Goal: Task Accomplishment & Management: Use online tool/utility

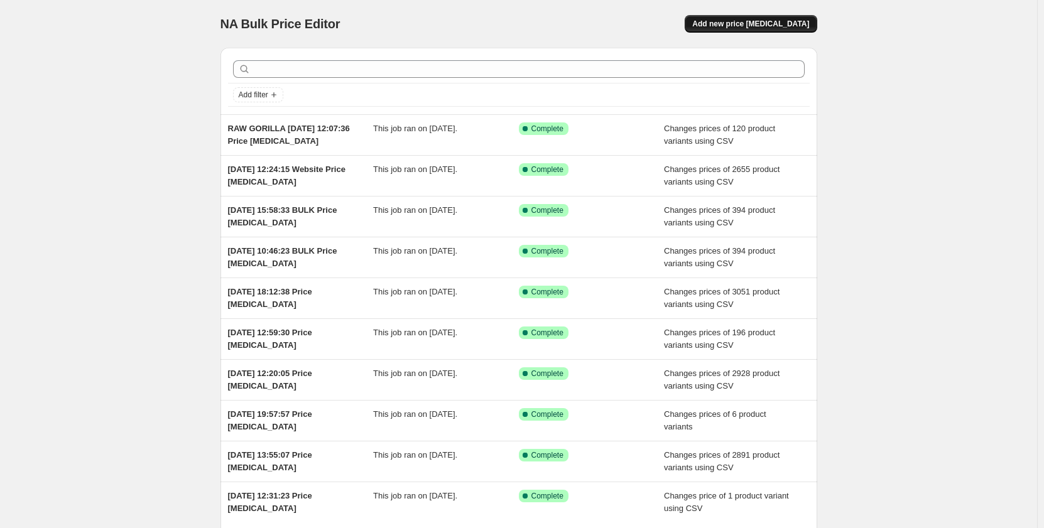
click at [755, 20] on span "Add new price [MEDICAL_DATA]" at bounding box center [750, 24] width 117 height 10
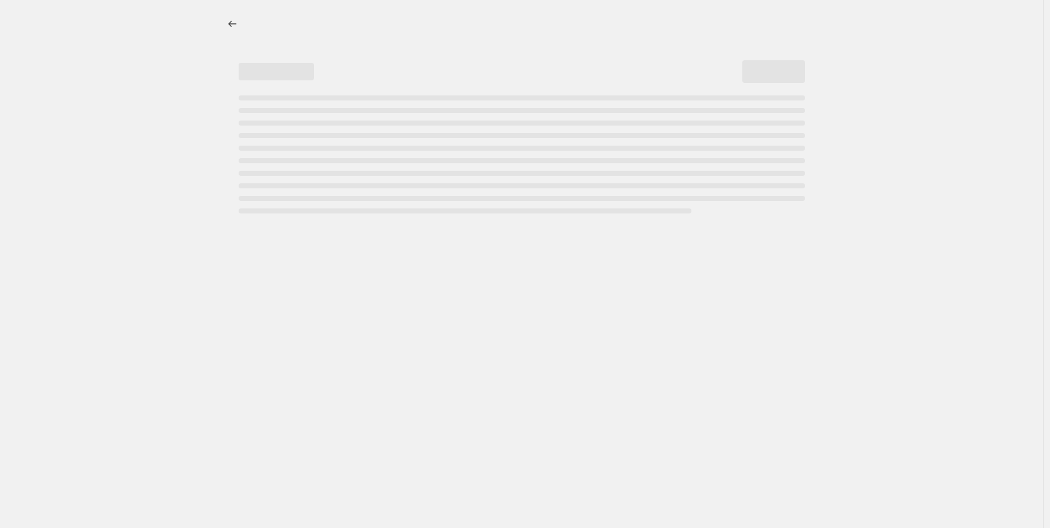
select select "percentage"
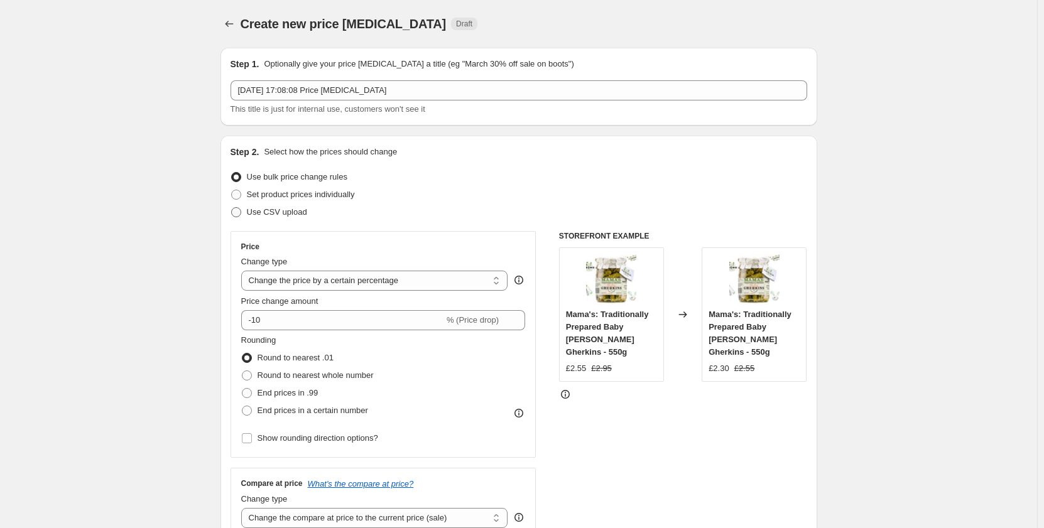
click at [265, 215] on span "Use CSV upload" at bounding box center [277, 211] width 60 height 9
click at [232, 208] on input "Use CSV upload" at bounding box center [231, 207] width 1 height 1
radio input "true"
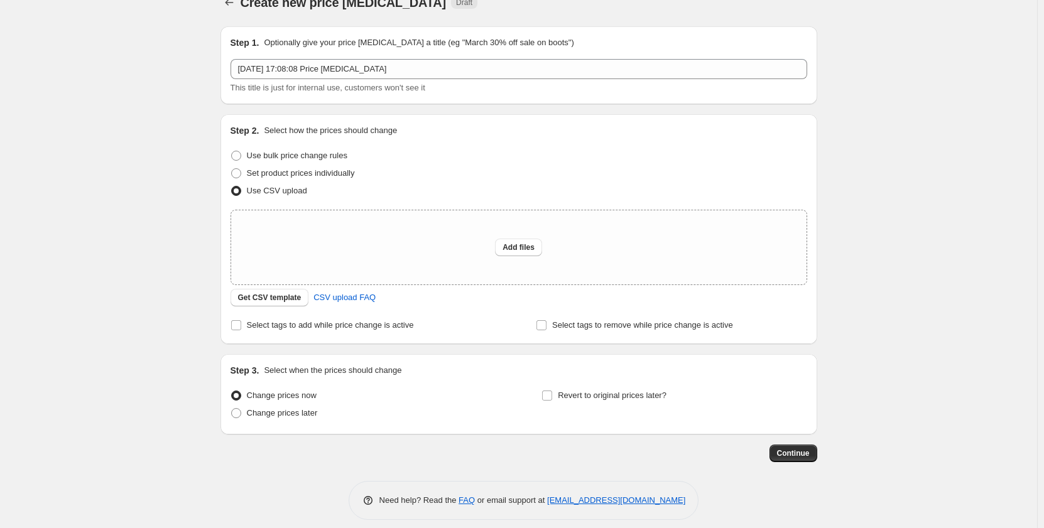
scroll to position [32, 0]
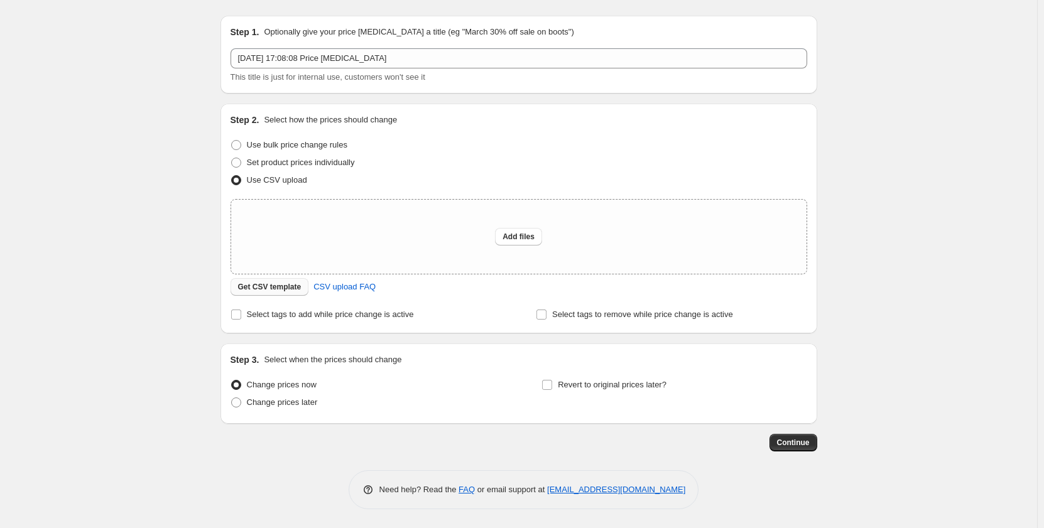
click at [273, 292] on span "Get CSV template" at bounding box center [269, 287] width 63 height 10
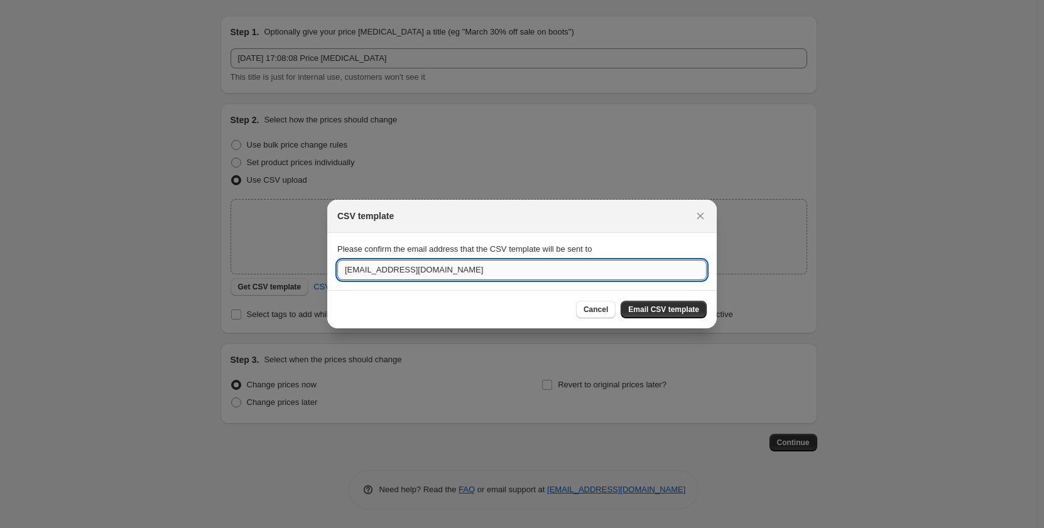
drag, startPoint x: 344, startPoint y: 268, endPoint x: 359, endPoint y: 268, distance: 14.4
click at [359, 268] on input "mac@wholefoodearth.com" at bounding box center [521, 270] width 369 height 20
type input "accounts@wholefoodearth.com"
click at [670, 307] on span "Email CSV template" at bounding box center [663, 310] width 71 height 10
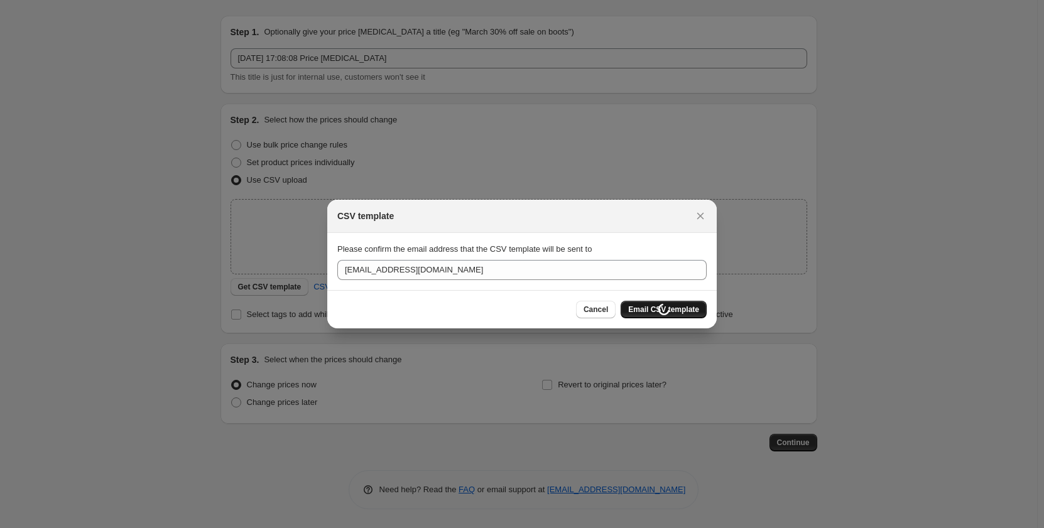
scroll to position [32, 0]
